Goal: Information Seeking & Learning: Learn about a topic

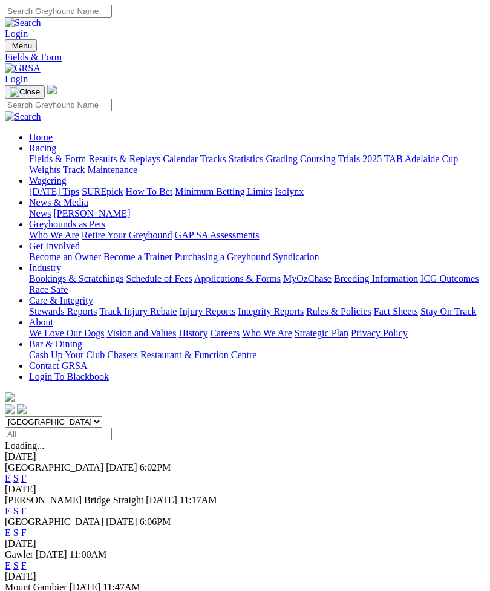
scroll to position [62, 0]
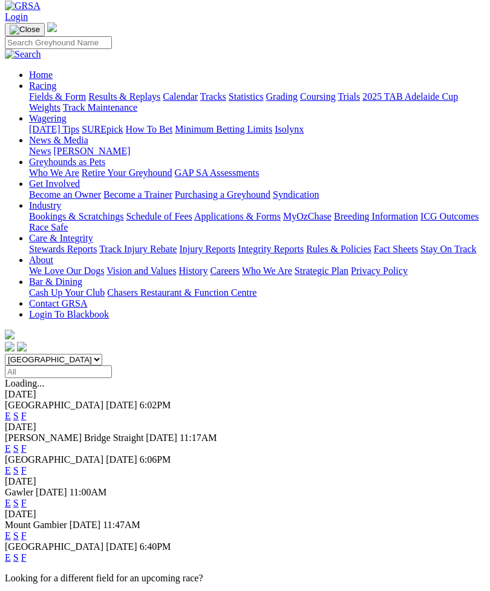
click at [27, 553] on link "F" at bounding box center [23, 558] width 5 height 10
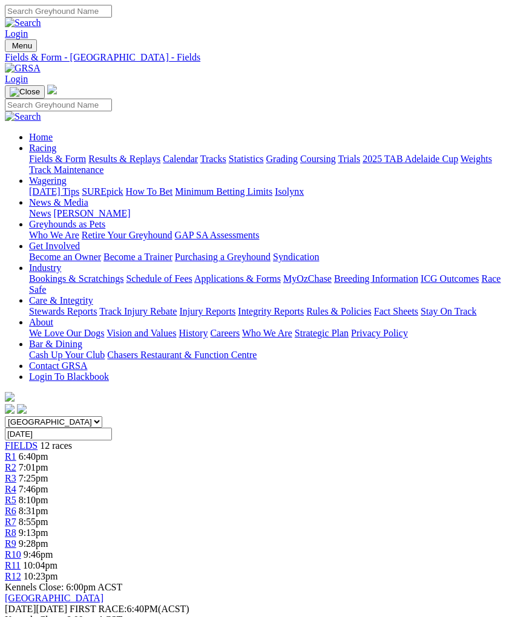
scroll to position [3, 0]
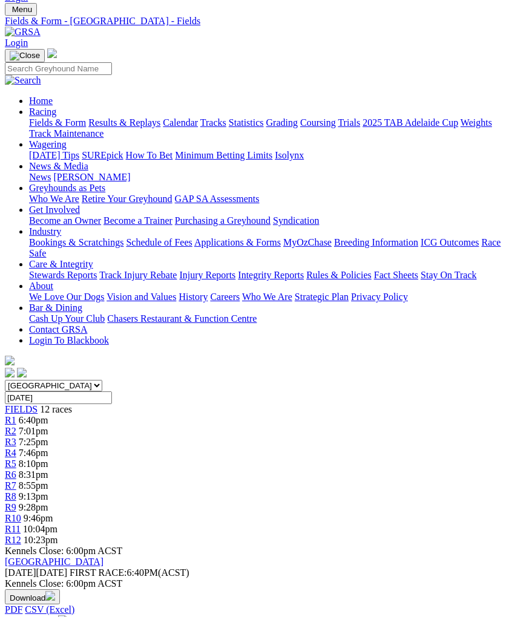
scroll to position [0, 0]
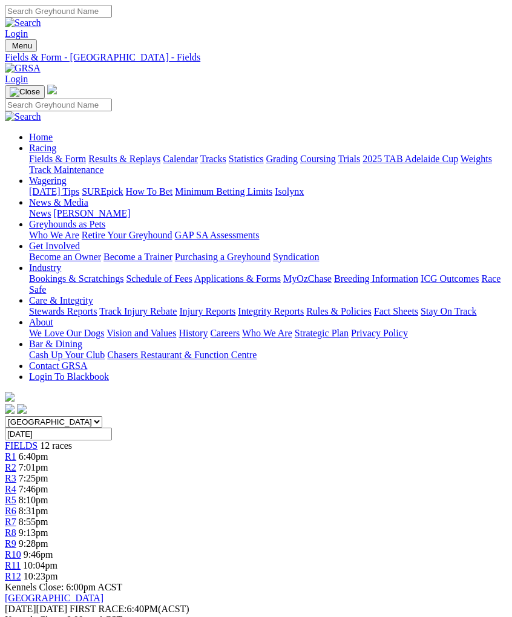
click at [16, 473] on span "R3" at bounding box center [11, 478] width 12 height 10
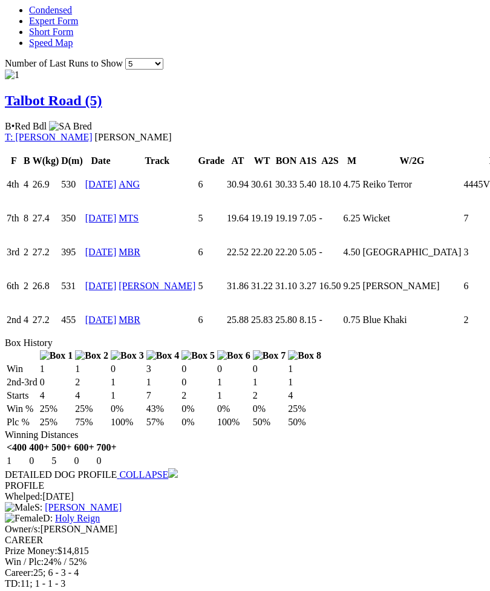
scroll to position [875, 0]
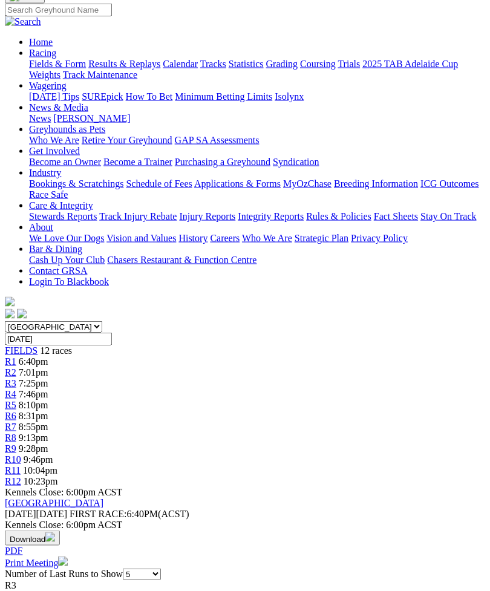
scroll to position [36, 0]
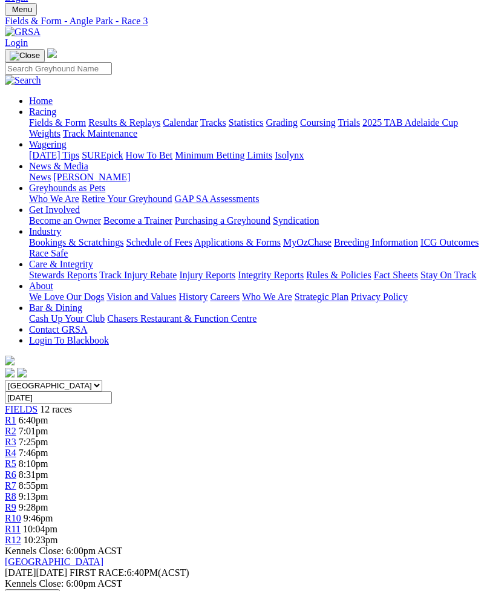
click at [16, 470] on span "R6" at bounding box center [11, 475] width 12 height 10
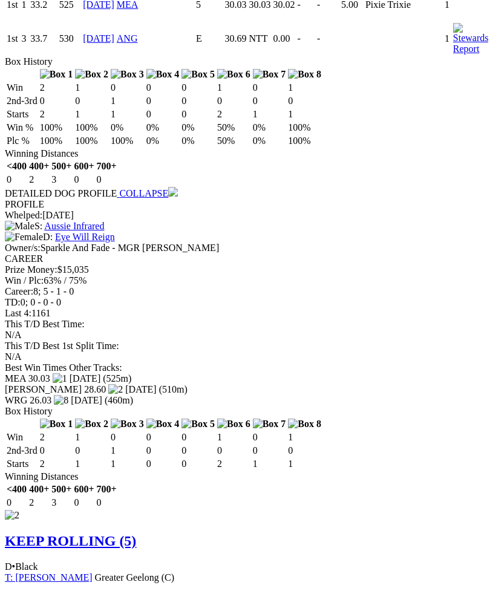
scroll to position [0, 123]
